Goal: Task Accomplishment & Management: Complete application form

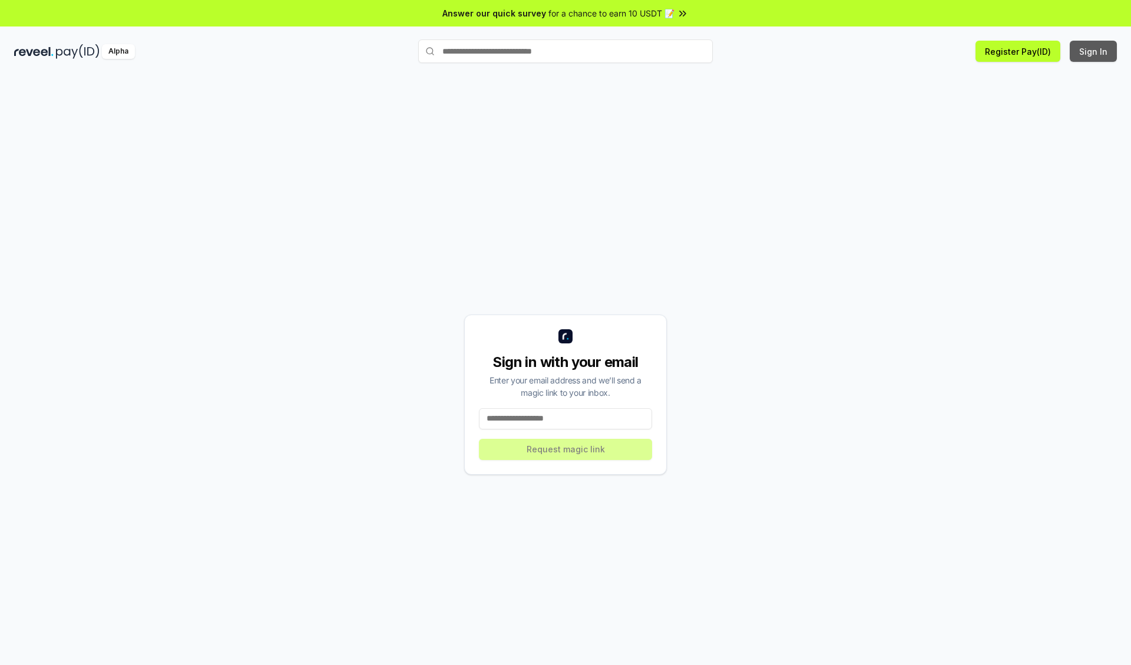
click at [1094, 51] on button "Sign In" at bounding box center [1093, 51] width 47 height 21
type input "**********"
click at [565, 449] on button "Request magic link" at bounding box center [565, 449] width 173 height 21
